Goal: Navigation & Orientation: Understand site structure

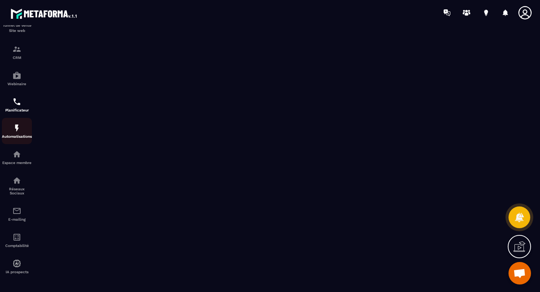
scroll to position [55, 0]
click at [13, 167] on link "Espace membre" at bounding box center [17, 157] width 30 height 26
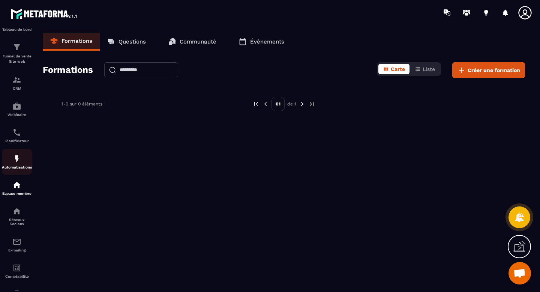
scroll to position [55, 0]
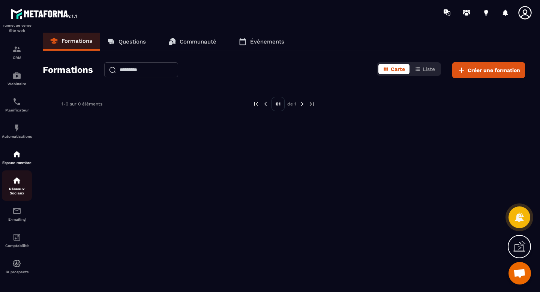
click at [15, 182] on img at bounding box center [16, 180] width 9 height 9
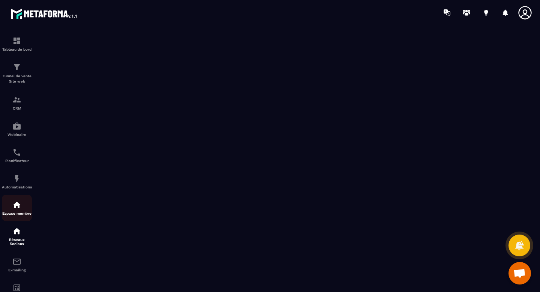
click at [15, 199] on link "Espace membre" at bounding box center [17, 208] width 30 height 26
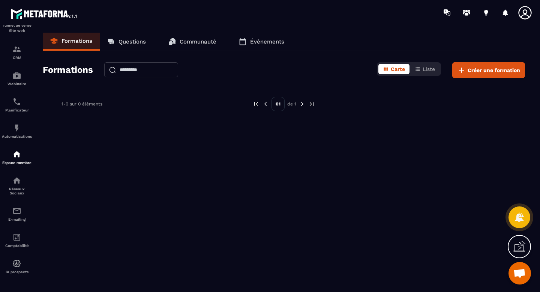
scroll to position [55, 0]
click at [11, 209] on div "E-mailing" at bounding box center [17, 213] width 30 height 15
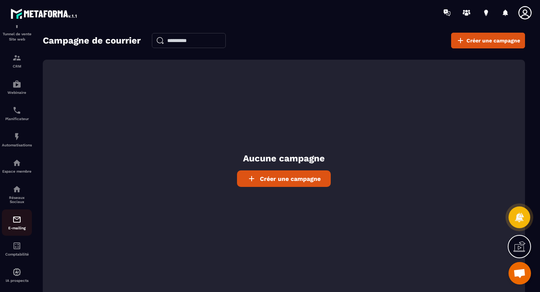
scroll to position [55, 0]
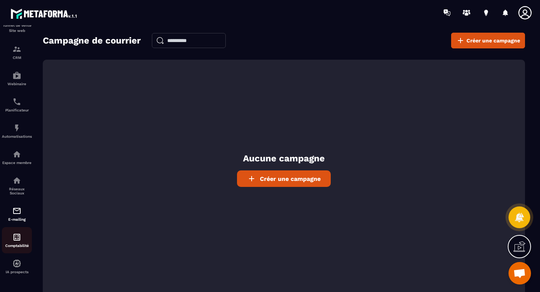
click at [13, 238] on img at bounding box center [16, 236] width 9 height 9
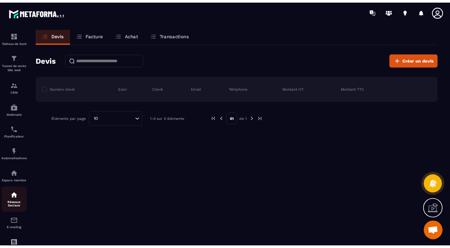
scroll to position [55, 0]
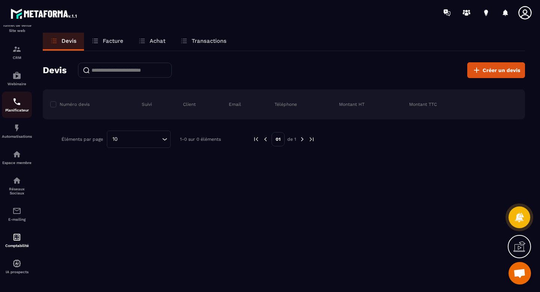
click at [15, 97] on img at bounding box center [16, 101] width 9 height 9
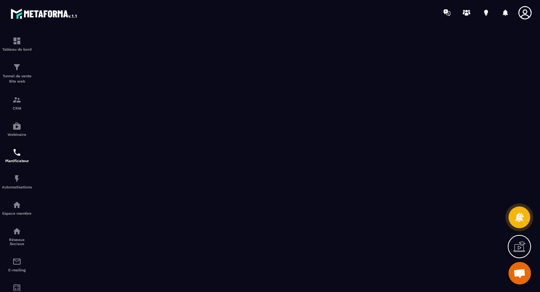
click at [519, 252] on icon at bounding box center [519, 246] width 12 height 12
click at [355, 172] on icon at bounding box center [356, 175] width 9 height 9
